Goal: Information Seeking & Learning: Find specific page/section

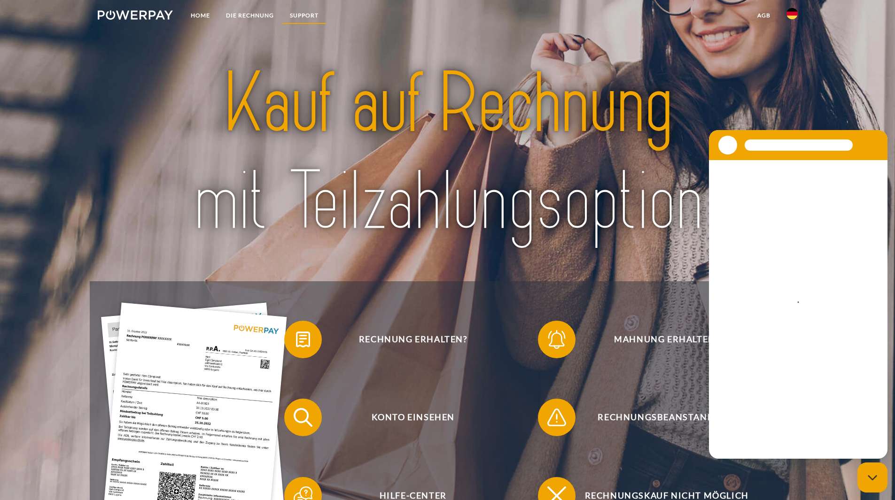
click at [301, 14] on link "SUPPORT" at bounding box center [304, 15] width 45 height 17
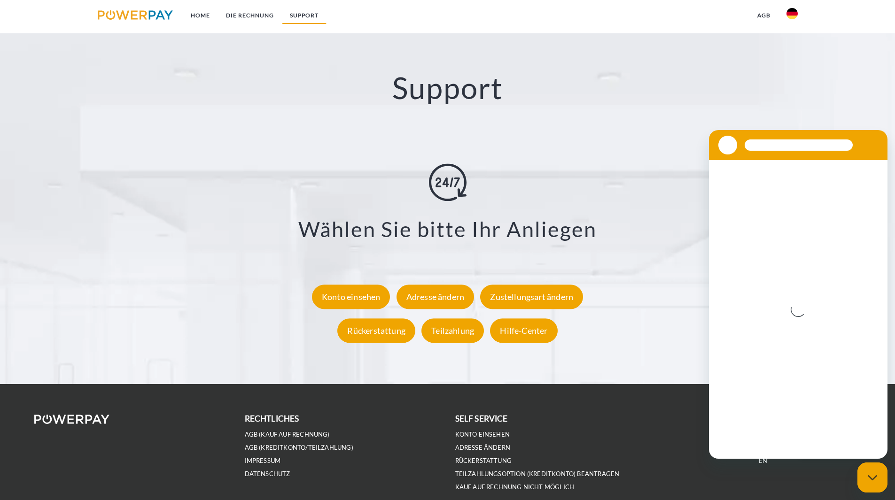
scroll to position [1663, 0]
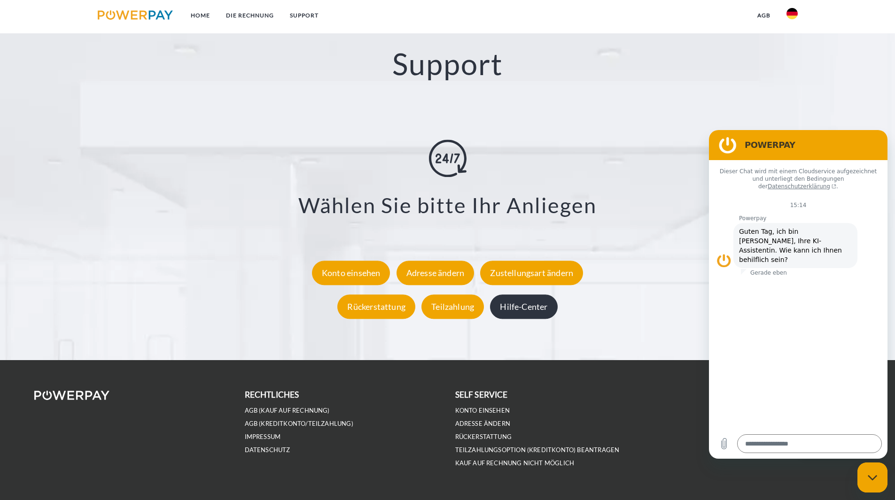
click at [524, 313] on div "Hilfe-Center" at bounding box center [523, 307] width 67 height 24
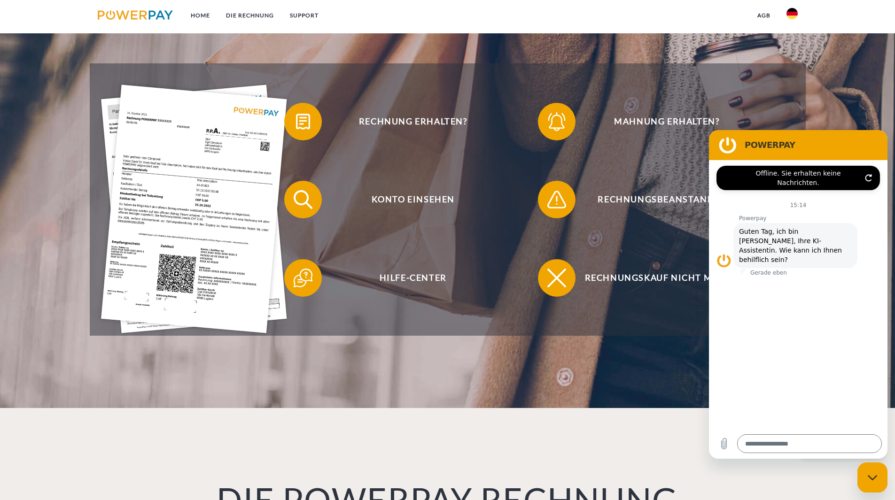
scroll to position [229, 0]
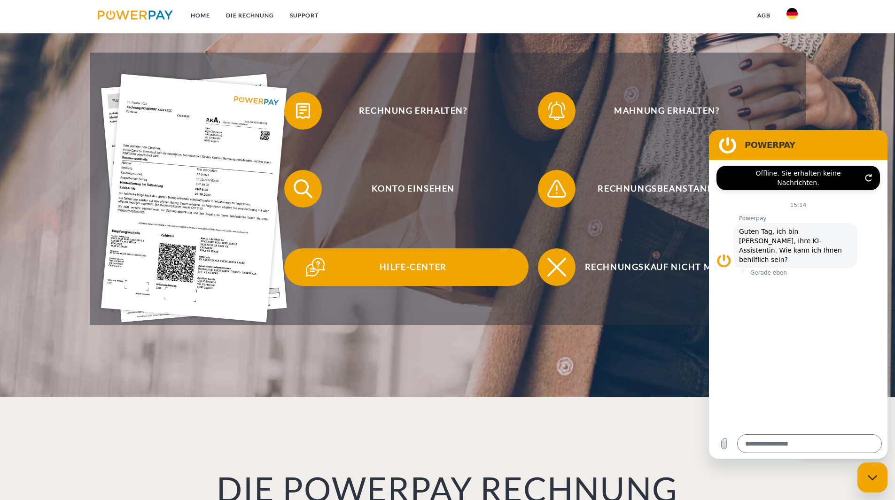
click at [412, 264] on span "Hilfe-Center" at bounding box center [413, 268] width 230 height 38
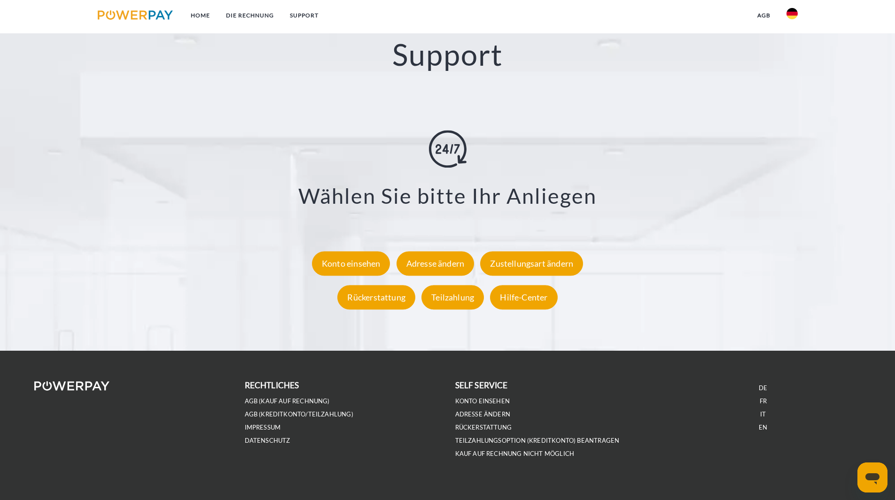
scroll to position [1685, 0]
